Goal: Information Seeking & Learning: Learn about a topic

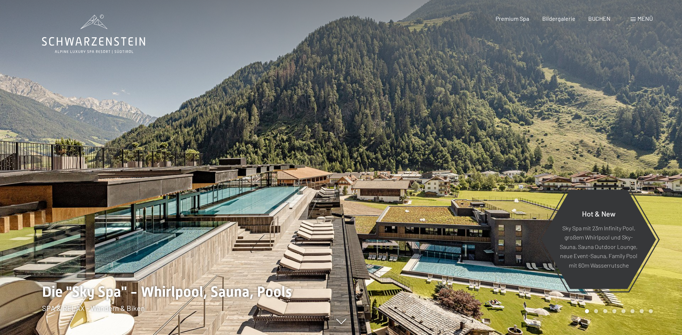
click at [634, 18] on span at bounding box center [632, 20] width 5 height 4
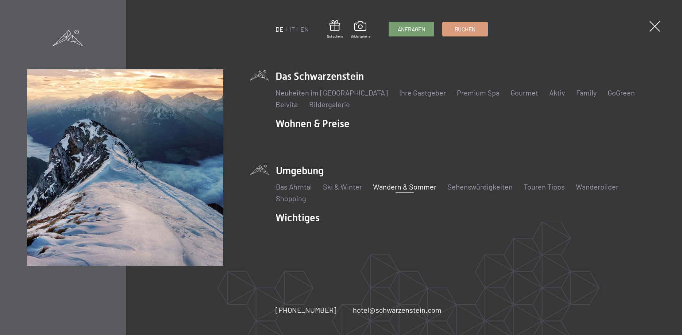
click at [396, 187] on link "Wandern & Sommer" at bounding box center [404, 186] width 63 height 9
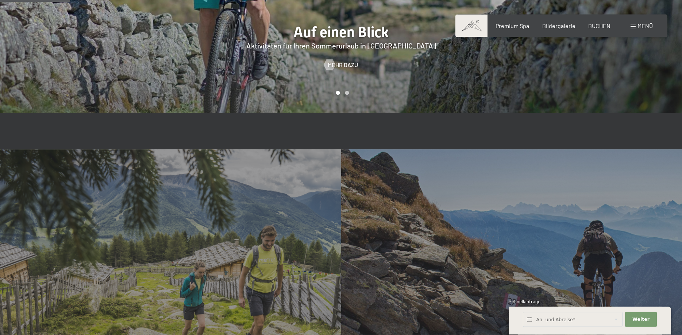
scroll to position [707, 0]
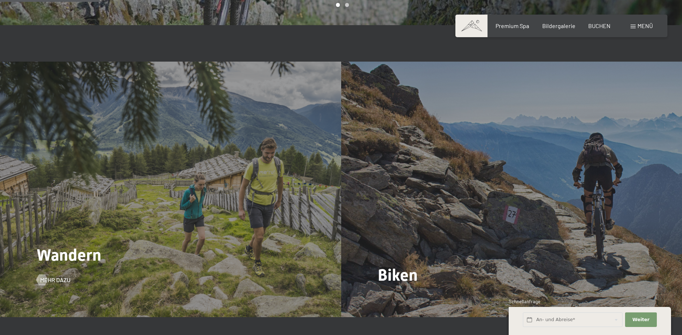
click at [213, 205] on div "Wandern Mehr dazu" at bounding box center [170, 190] width 341 height 256
click at [50, 276] on span "Mehr dazu" at bounding box center [62, 280] width 30 height 8
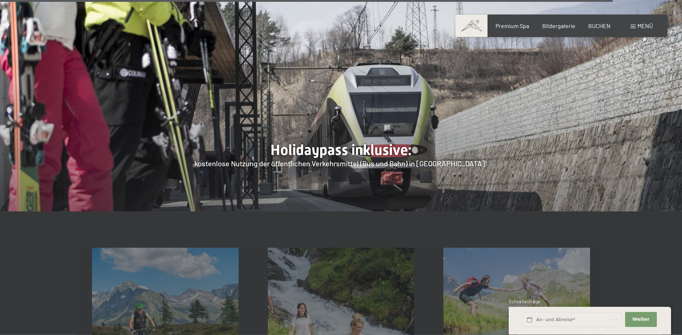
scroll to position [2678, 0]
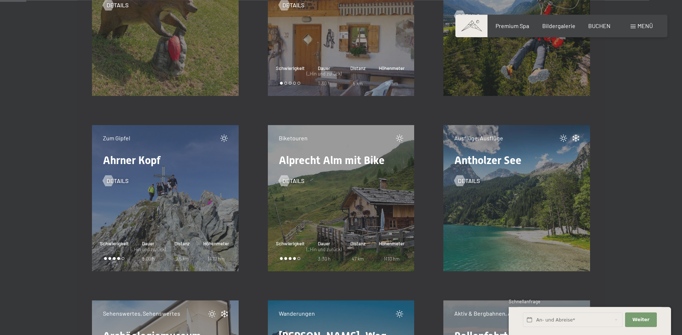
scroll to position [484, 0]
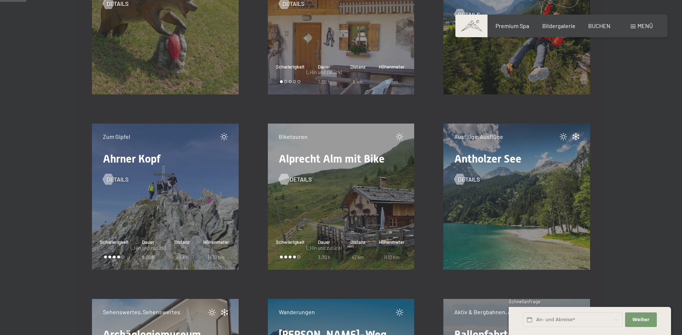
click at [291, 181] on span "Details" at bounding box center [301, 179] width 22 height 8
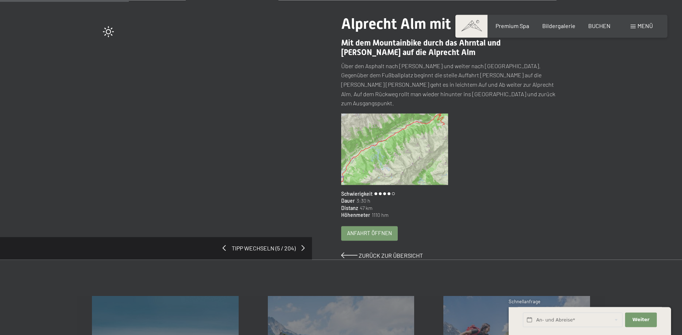
scroll to position [112, 0]
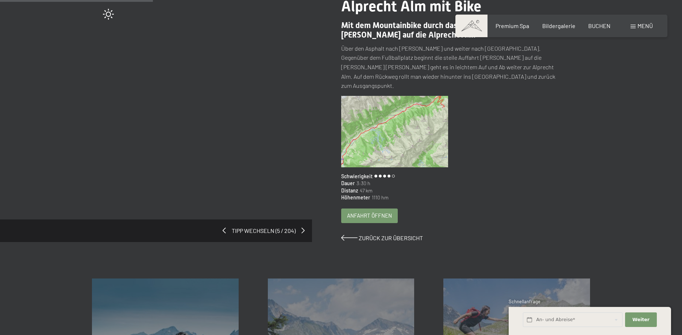
click at [384, 142] on img at bounding box center [394, 131] width 107 height 71
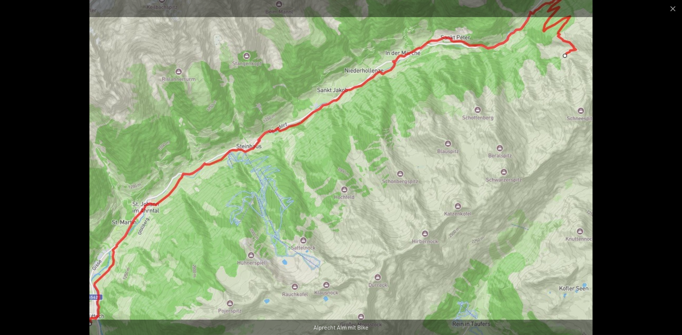
scroll to position [372, 0]
click at [354, 119] on img at bounding box center [340, 167] width 503 height 335
click at [564, 56] on img at bounding box center [340, 167] width 503 height 335
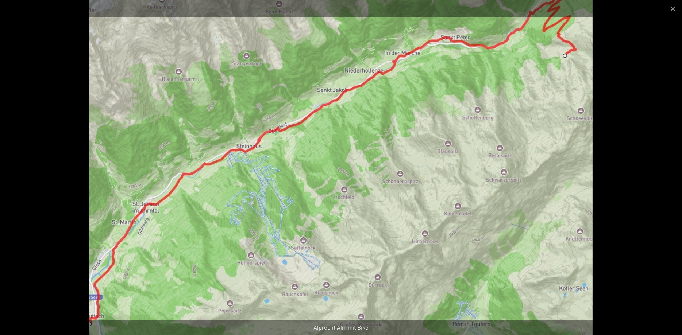
scroll to position [335, 0]
click at [674, 9] on button "Close gallery" at bounding box center [672, 8] width 18 height 17
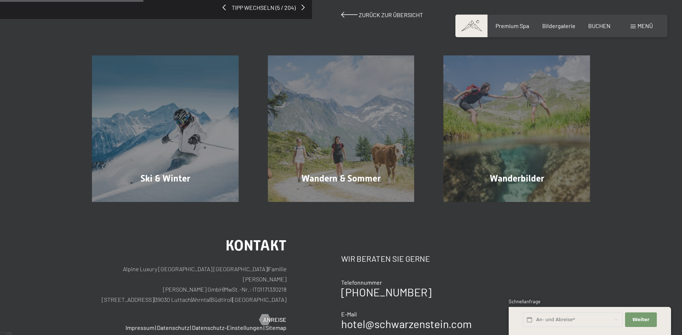
scroll to position [112, 0]
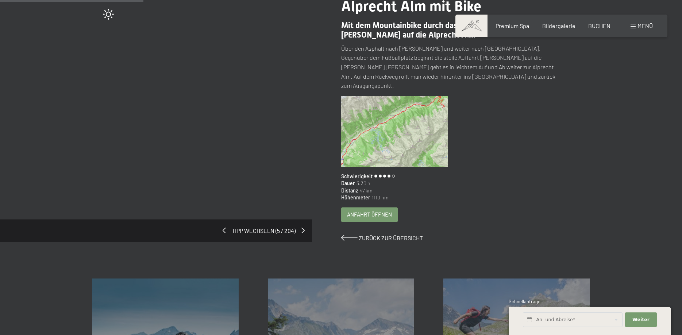
click at [368, 211] on span "Anfahrt öffnen" at bounding box center [369, 215] width 45 height 8
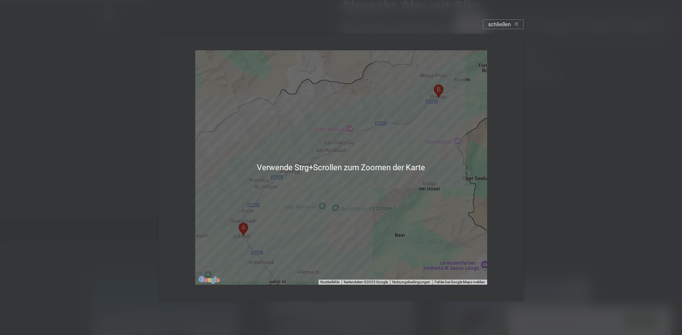
click at [330, 177] on div at bounding box center [341, 167] width 292 height 234
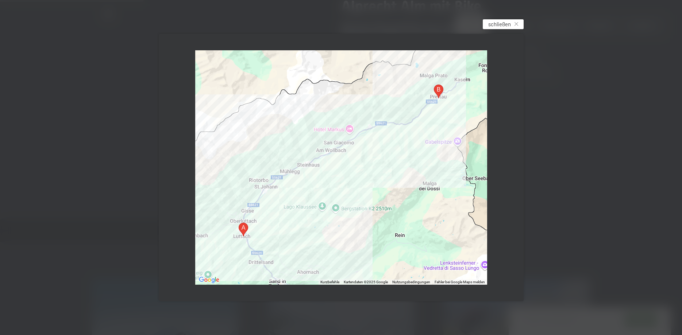
click at [494, 22] on span "schließen" at bounding box center [499, 24] width 23 height 8
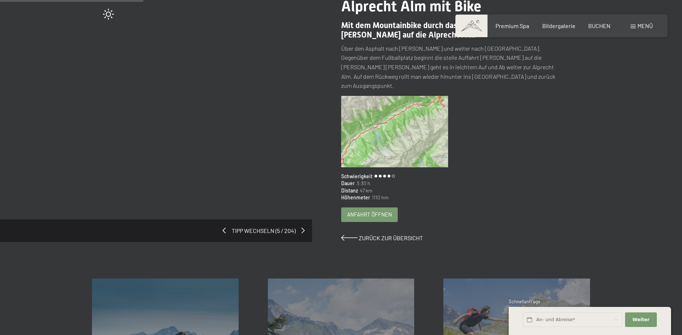
click at [369, 211] on span "Anfahrt öffnen" at bounding box center [369, 215] width 45 height 8
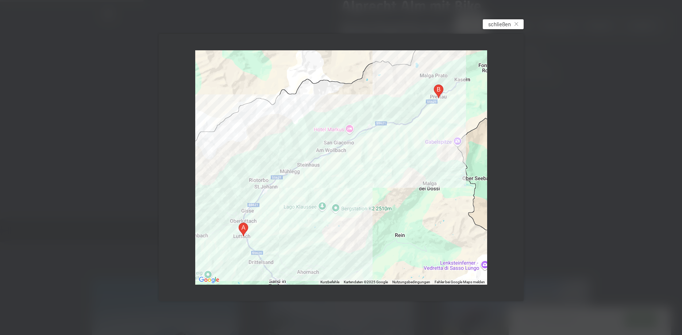
click at [514, 26] on div "schließen" at bounding box center [502, 24] width 41 height 10
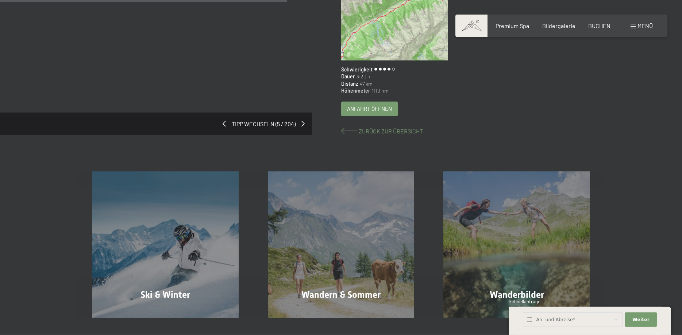
scroll to position [223, 0]
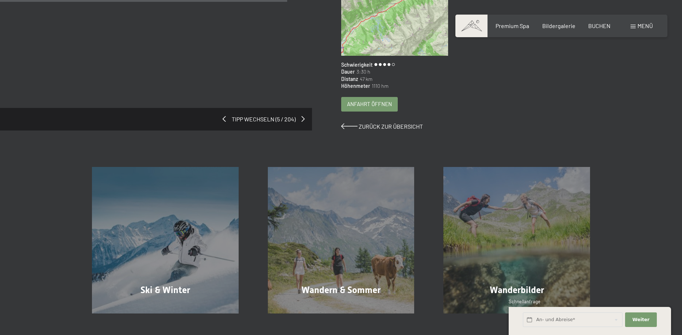
click at [306, 112] on div "Tipp wechseln (5 / 204)" at bounding box center [156, 119] width 312 height 23
click at [305, 110] on div "Tipp wechseln (5 / 204)" at bounding box center [156, 119] width 312 height 23
click at [290, 115] on span "Tipp wechseln (5 / 204)" at bounding box center [263, 119] width 75 height 8
click at [374, 123] on span "Zurück zur Übersicht" at bounding box center [390, 126] width 64 height 7
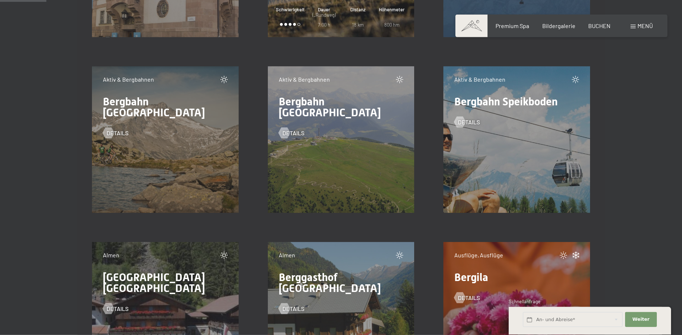
scroll to position [893, 0]
click at [347, 150] on div "Aktiv & Bergbahnen Bergbahn Kronplatz Details" at bounding box center [341, 139] width 147 height 147
click at [296, 128] on span "Details" at bounding box center [301, 132] width 22 height 8
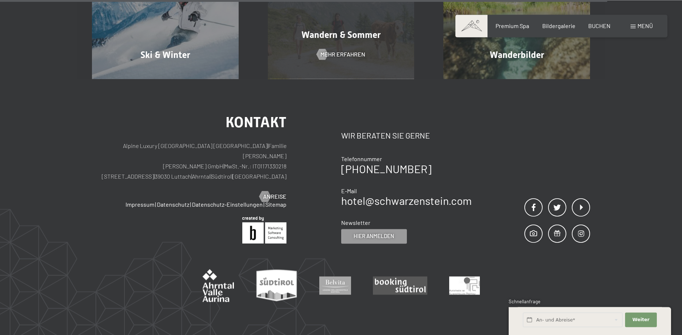
scroll to position [484, 0]
